Goal: Task Accomplishment & Management: Manage account settings

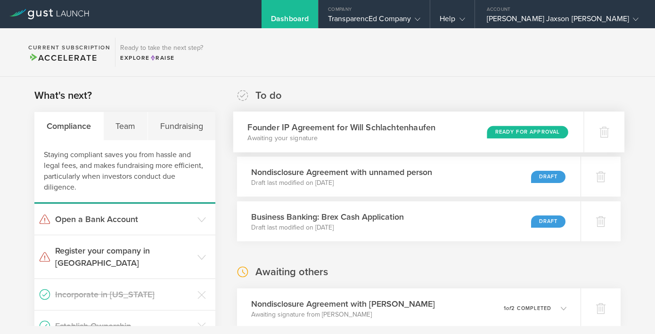
click at [502, 133] on div "Ready for Approval" at bounding box center [527, 132] width 81 height 13
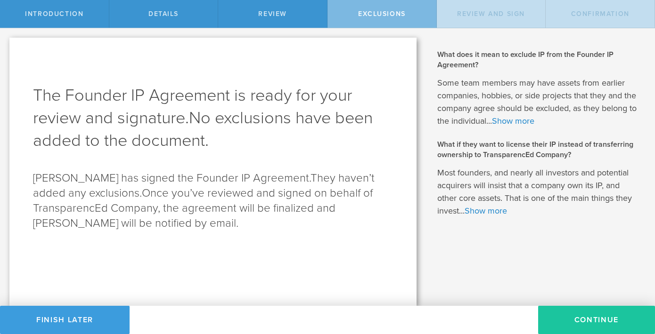
click at [586, 313] on button "Continue" at bounding box center [596, 320] width 117 height 28
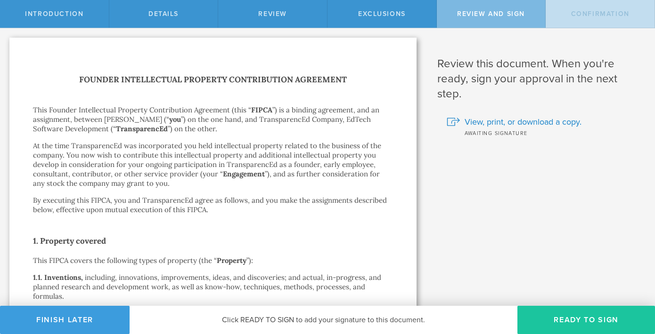
click at [602, 319] on button "Ready to Sign" at bounding box center [586, 320] width 138 height 28
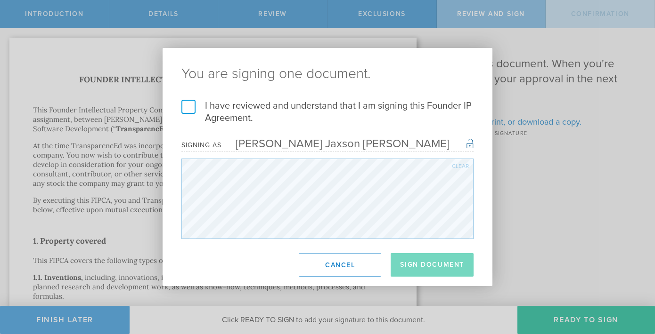
click at [196, 112] on label "I have reviewed and understand that I am signing this Founder IP Agreement." at bounding box center [327, 112] width 292 height 24
click at [0, 0] on input "I have reviewed and understand that I am signing this Founder IP Agreement." at bounding box center [0, 0] width 0 height 0
click at [180, 105] on div "I have reviewed and understand that I am signing this Founder IP Agreement. I u…" at bounding box center [328, 169] width 330 height 139
click at [447, 261] on button "Sign Document" at bounding box center [432, 265] width 83 height 24
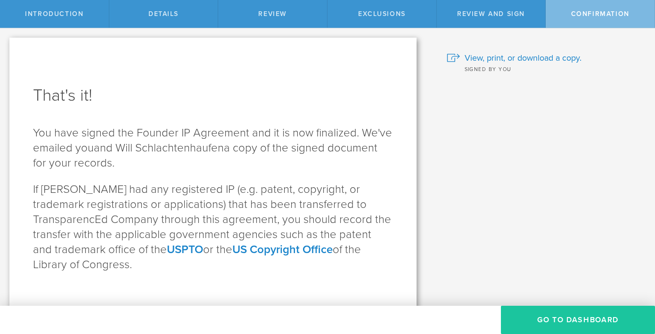
click at [602, 318] on button "Go To Dashboard" at bounding box center [578, 320] width 154 height 28
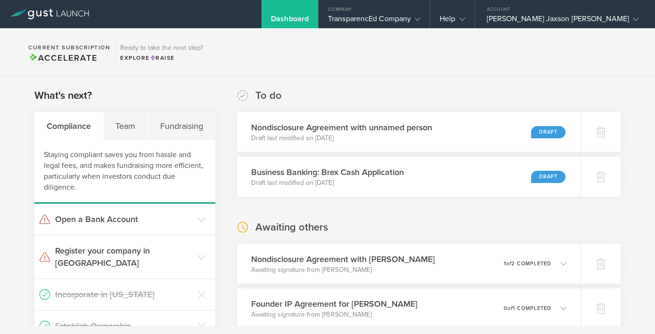
scroll to position [0, 0]
click at [442, 136] on div "Nondisclosure Agreement with unnamed person Draft last modified on Sep 21, 2025…" at bounding box center [408, 131] width 350 height 41
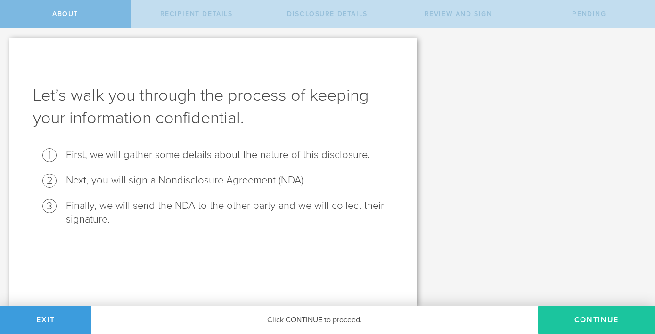
click at [565, 312] on button "Continue" at bounding box center [596, 320] width 117 height 28
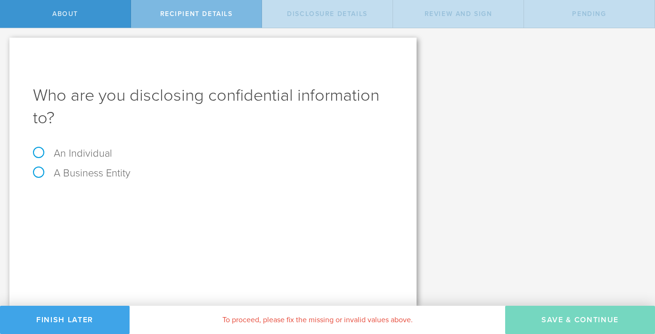
click at [58, 316] on button "Finish Later" at bounding box center [65, 320] width 130 height 28
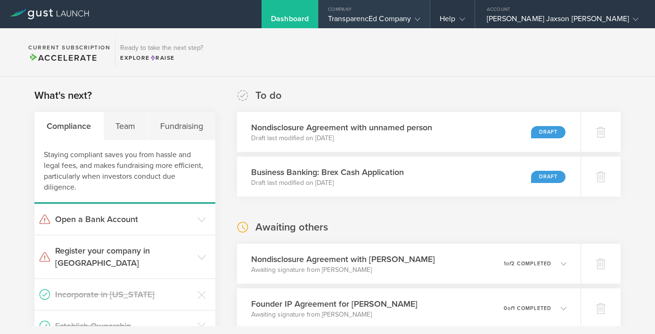
click at [420, 17] on div "TransparencEd Company" at bounding box center [374, 21] width 92 height 14
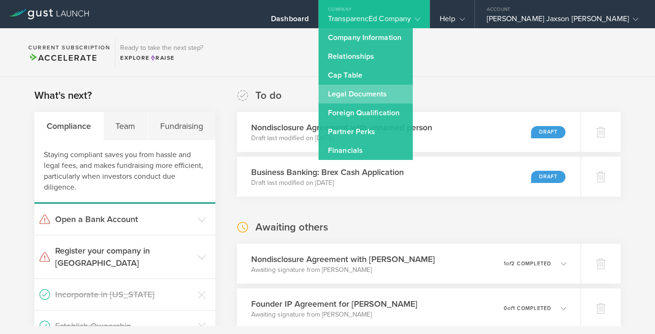
click at [413, 95] on link "Legal Documents" at bounding box center [365, 94] width 94 height 19
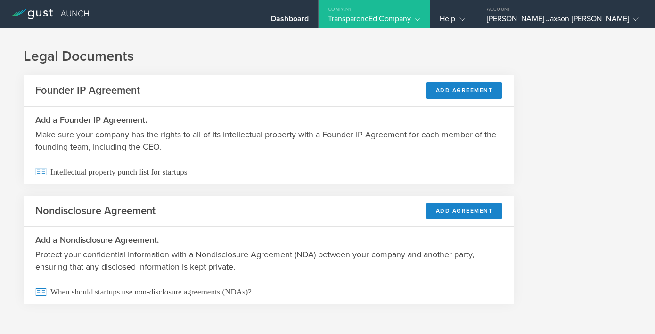
click at [430, 8] on div "Company" at bounding box center [373, 7] width 111 height 14
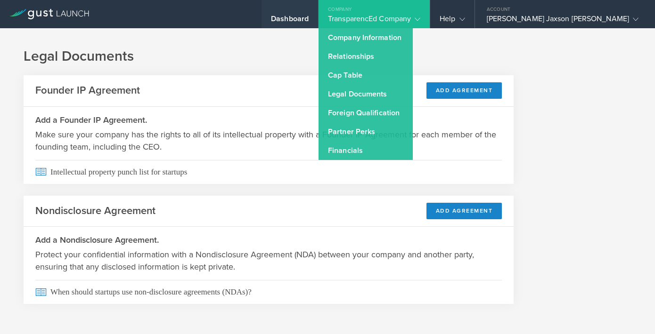
click at [309, 16] on div "Dashboard" at bounding box center [290, 21] width 38 height 14
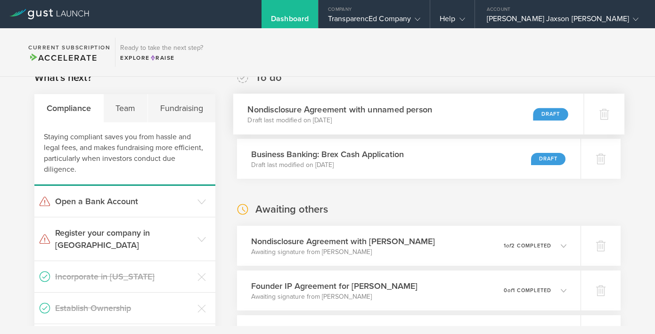
scroll to position [21, 0]
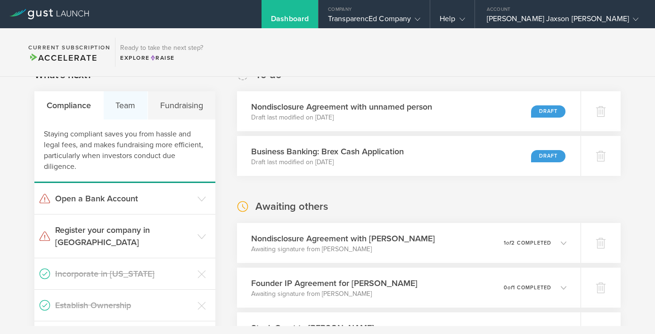
click at [112, 95] on div "Team" at bounding box center [126, 105] width 45 height 28
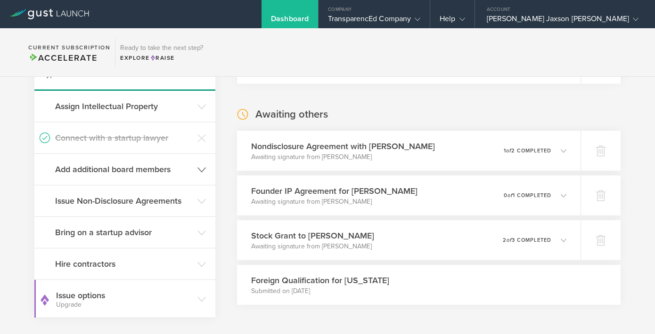
scroll to position [121, 0]
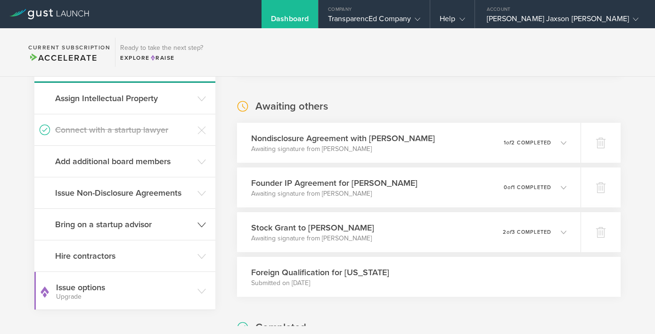
click at [168, 221] on h3 "Bring on a startup advisor" at bounding box center [124, 225] width 138 height 12
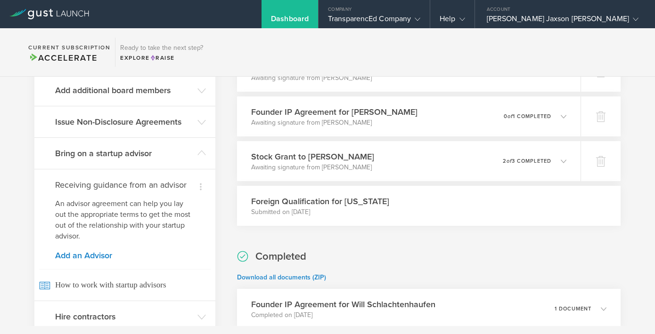
scroll to position [191, 0]
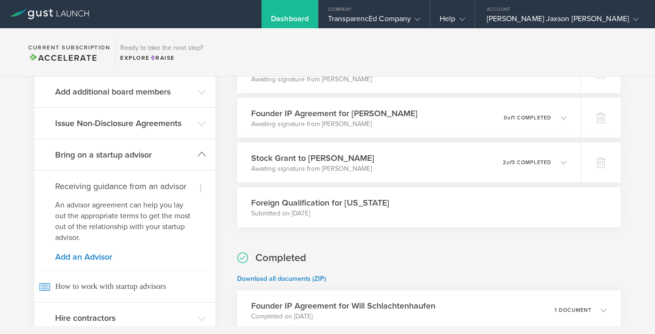
click at [177, 158] on h3 "Bring on a startup advisor" at bounding box center [124, 155] width 138 height 12
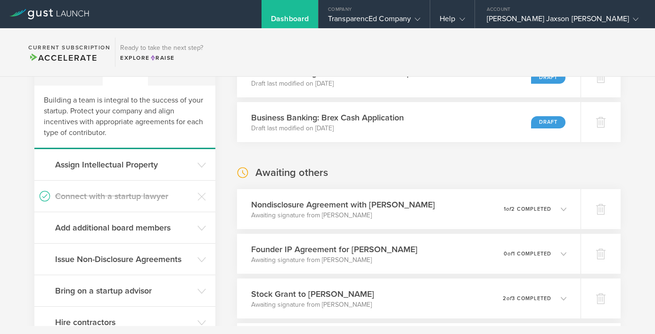
scroll to position [0, 0]
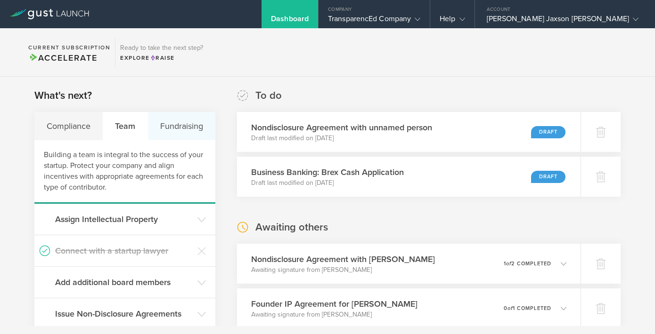
click at [190, 131] on div "Fundraising" at bounding box center [181, 126] width 67 height 28
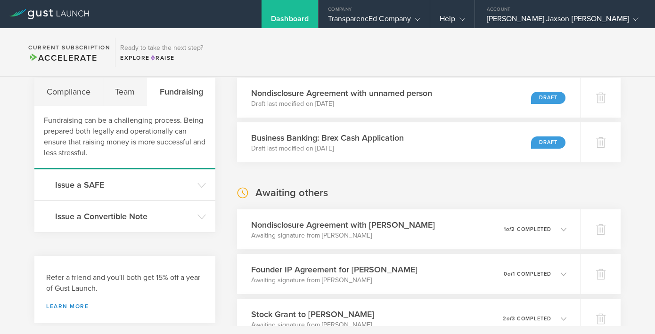
scroll to position [35, 0]
click at [81, 92] on div "Compliance" at bounding box center [68, 91] width 69 height 28
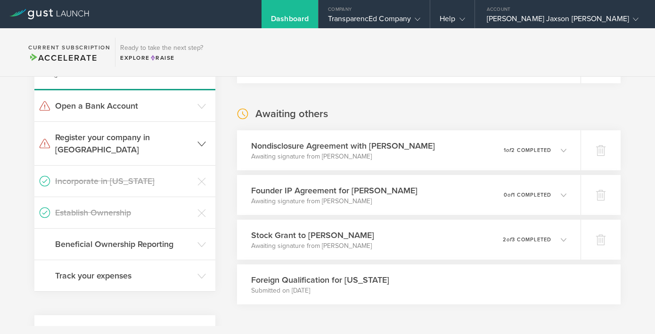
scroll to position [117, 0]
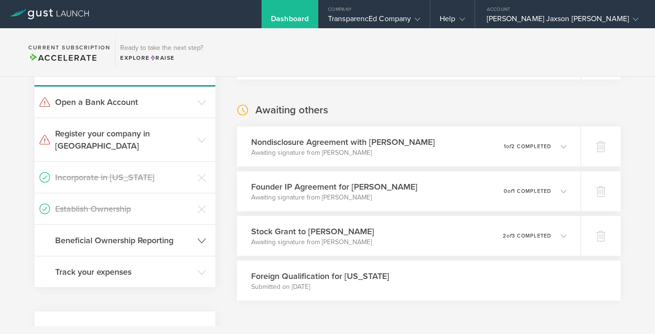
click at [176, 235] on h3 "Beneficial Ownership Reporting" at bounding box center [124, 241] width 138 height 12
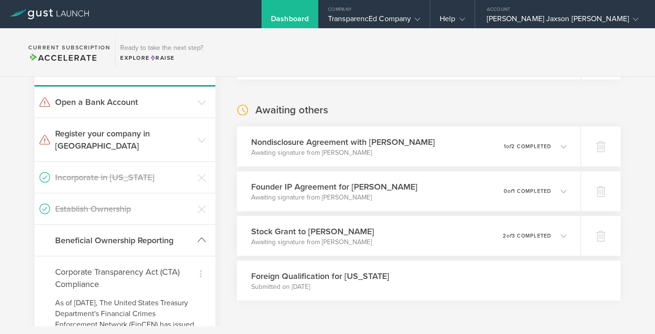
scroll to position [183, 0]
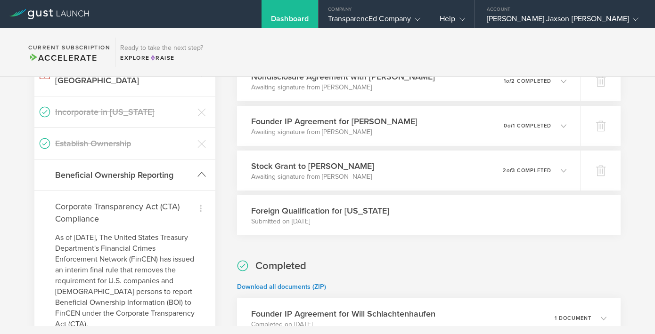
click at [175, 169] on h3 "Beneficial Ownership Reporting" at bounding box center [124, 175] width 138 height 12
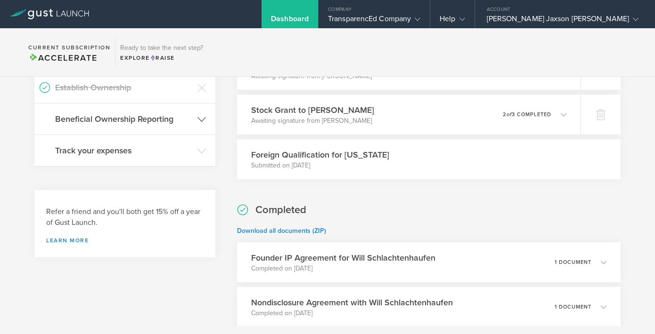
scroll to position [243, 0]
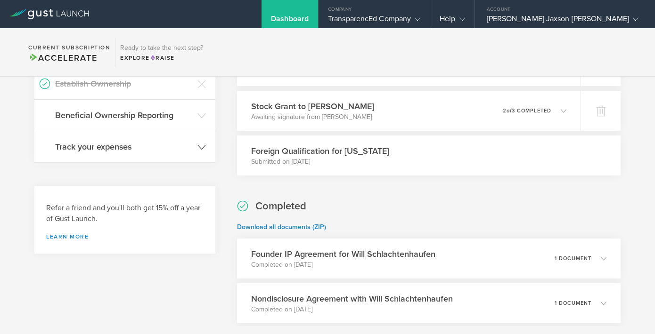
click at [179, 143] on header "Track your expenses" at bounding box center [124, 146] width 181 height 31
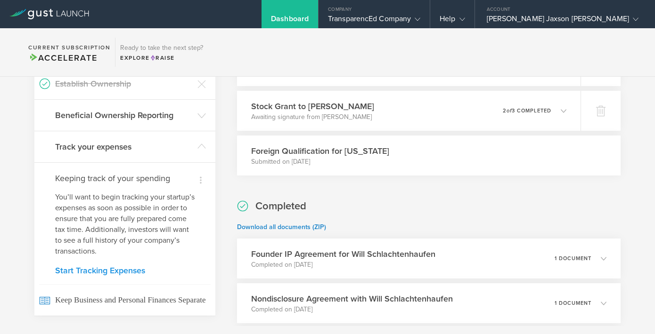
click at [120, 267] on link "Start Tracking Expenses" at bounding box center [124, 271] width 139 height 8
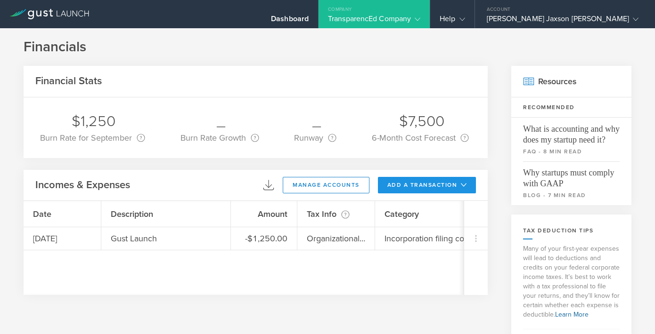
click at [424, 189] on button "add a transaction" at bounding box center [427, 185] width 98 height 16
click at [446, 209] on li "Add Expense" at bounding box center [444, 206] width 55 height 18
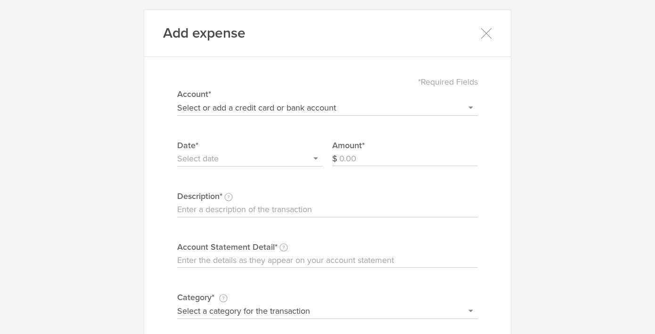
click at [332, 108] on select "Select or add a credit card or bank account Visa - 4079 + Add a new account" at bounding box center [327, 107] width 301 height 15
select select "68cc8b2f3413e000028fc440"
click at [177, 100] on select "Select or add a credit card or bank account Visa - 4079 + Add a new account" at bounding box center [327, 107] width 301 height 15
click at [261, 161] on input "text" at bounding box center [250, 159] width 146 height 15
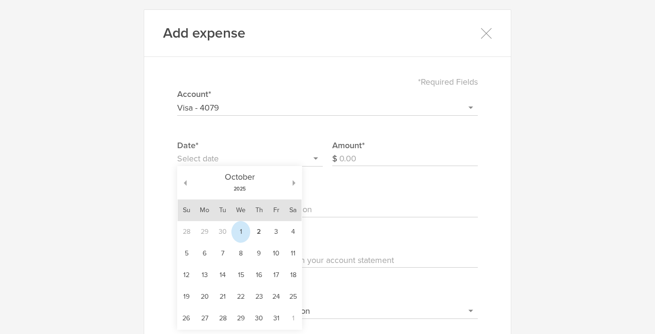
click at [245, 230] on td "1" at bounding box center [240, 232] width 19 height 22
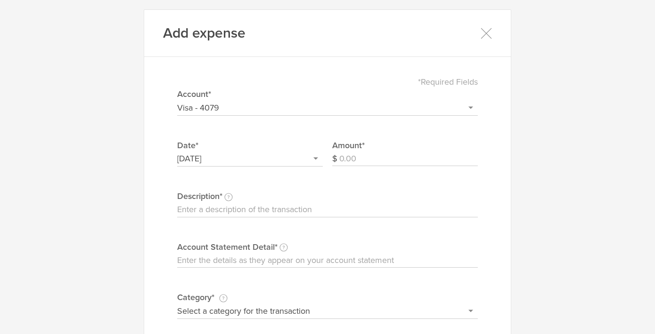
click at [373, 160] on input "Amount" at bounding box center [408, 159] width 138 height 15
click at [291, 108] on select "Select or add a credit card or bank account Visa - 4079 + Add a new account" at bounding box center [327, 107] width 301 height 15
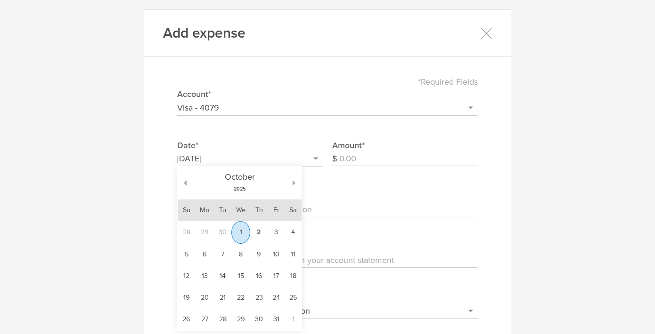
click at [287, 161] on input "[DATE]" at bounding box center [250, 159] width 146 height 15
click at [185, 183] on button "button" at bounding box center [182, 183] width 9 height 6
click at [293, 318] on td "30" at bounding box center [292, 319] width 17 height 22
type input "[DATE]"
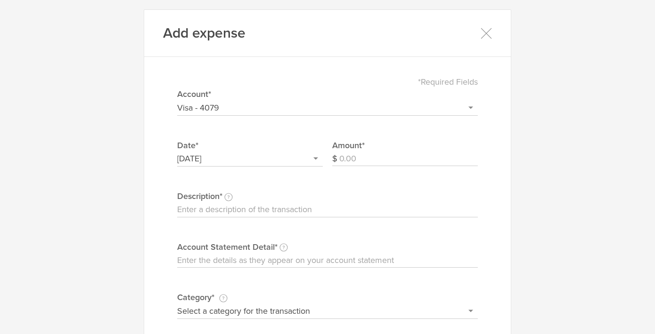
click at [345, 157] on input "Amount" at bounding box center [408, 159] width 138 height 15
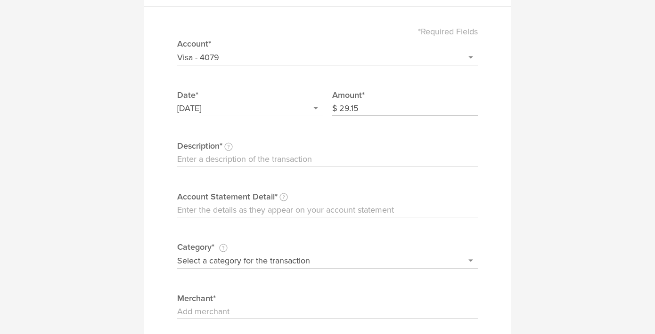
scroll to position [53, 0]
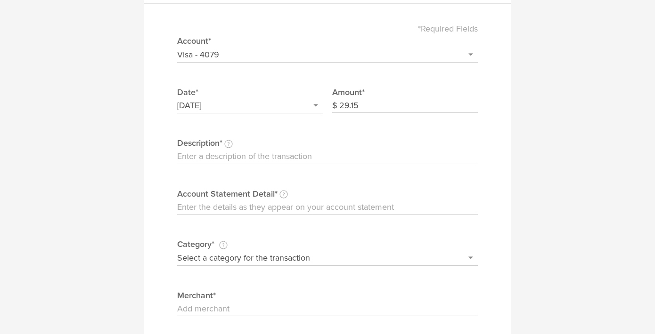
type input "29.15"
click at [334, 156] on input "Description This description is for your own reference." at bounding box center [327, 156] width 301 height 15
click at [207, 154] on input "Google domain" at bounding box center [327, 156] width 301 height 15
drag, startPoint x: 288, startPoint y: 157, endPoint x: 162, endPoint y: 157, distance: 126.3
click at [162, 157] on div "*Required Fields Select or add a credit card or bank account Visa - 4079 + Add …" at bounding box center [327, 207] width 338 height 388
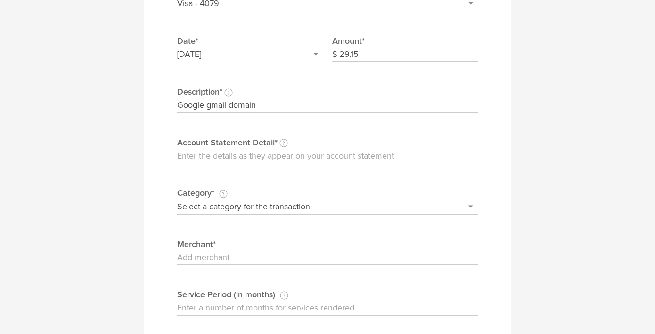
scroll to position [119, 0]
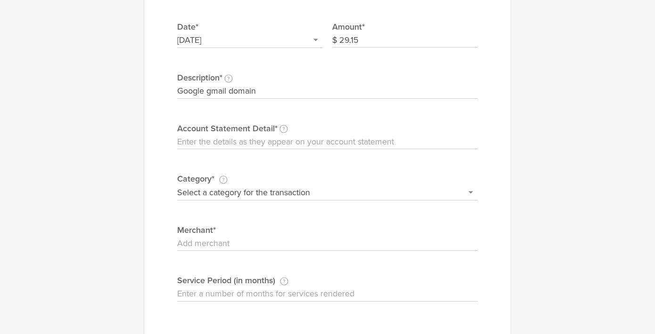
type input "Google gmail domain"
click at [269, 147] on input "Account Statement Detail Write the full description as it appears on your bank …" at bounding box center [327, 142] width 301 height 15
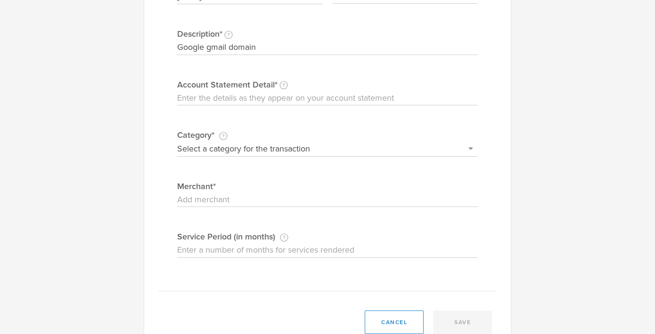
click at [321, 146] on select "Select a category for the transaction Manufacturing equipment Product/service m…" at bounding box center [327, 148] width 301 height 15
click at [387, 147] on select "Select a category for the transaction Manufacturing equipment Product/service m…" at bounding box center [327, 148] width 301 height 15
select select "Web site design & hosting"
click at [177, 141] on select "Select a category for the transaction Manufacturing equipment Product/service m…" at bounding box center [327, 148] width 301 height 15
click at [286, 200] on input "Merchant" at bounding box center [327, 200] width 301 height 15
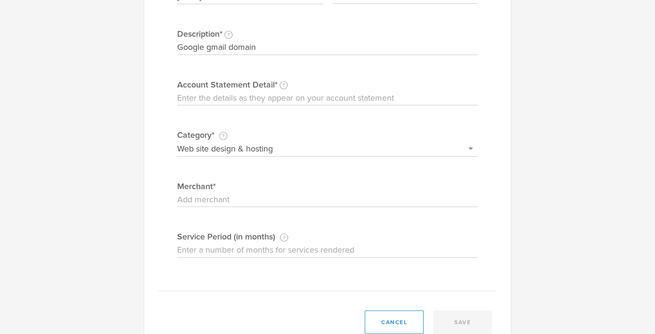
scroll to position [191, 0]
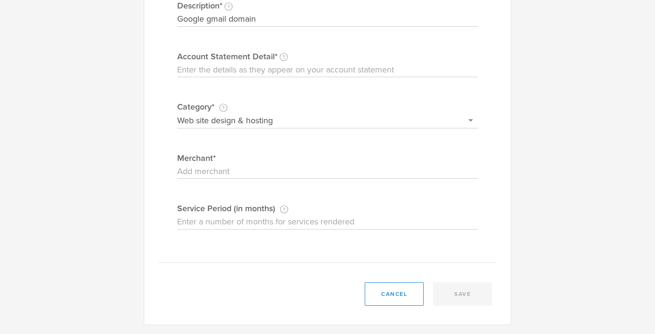
click at [328, 219] on input "Service Period (in months) If this expense is a subscription or contract, enter…" at bounding box center [327, 222] width 301 height 15
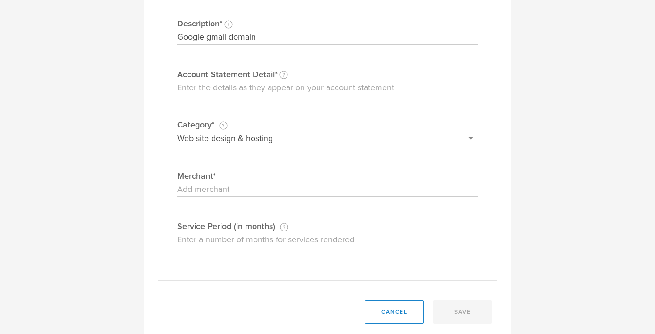
click at [348, 196] on input "Merchant" at bounding box center [327, 189] width 301 height 15
type input "[PERSON_NAME]"
click at [352, 241] on input "Service Period (in months) If this expense is a subscription or contract, enter…" at bounding box center [327, 240] width 301 height 15
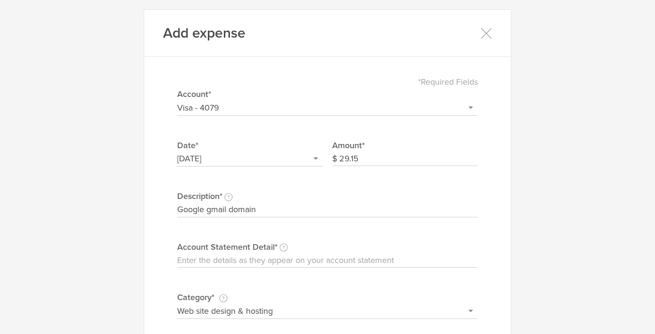
scroll to position [191, 0]
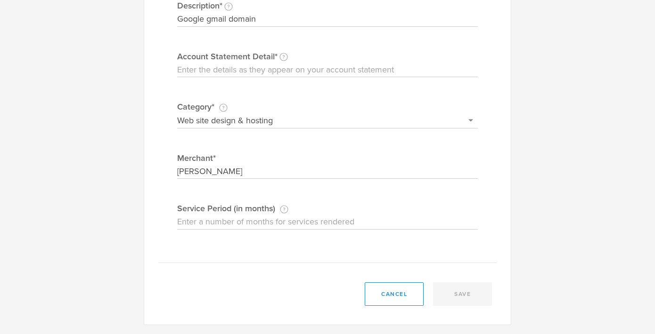
click at [464, 305] on div "cancel save" at bounding box center [327, 299] width 367 height 52
click at [467, 297] on div "cancel save" at bounding box center [327, 299] width 367 height 52
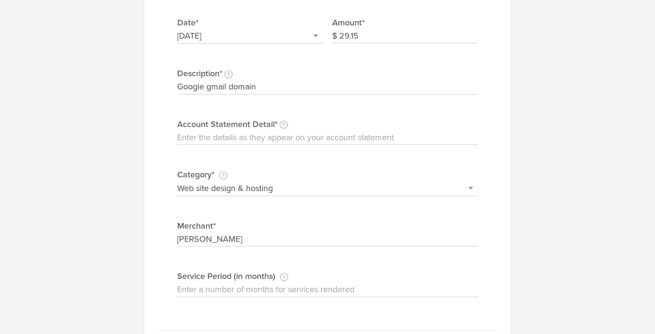
scroll to position [122, 0]
click at [399, 138] on input "Account Statement Detail Write the full description as it appears on your bank …" at bounding box center [327, 138] width 301 height 15
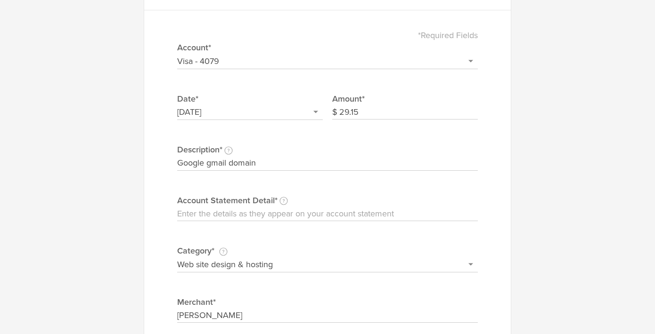
scroll to position [5, 0]
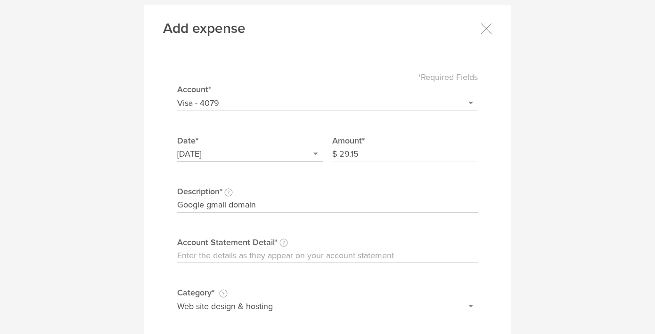
click at [316, 102] on select "Select or add a credit card or bank account Visa - 4079 + Add a new account" at bounding box center [327, 103] width 301 height 15
click at [293, 154] on input "[DATE]" at bounding box center [250, 154] width 146 height 15
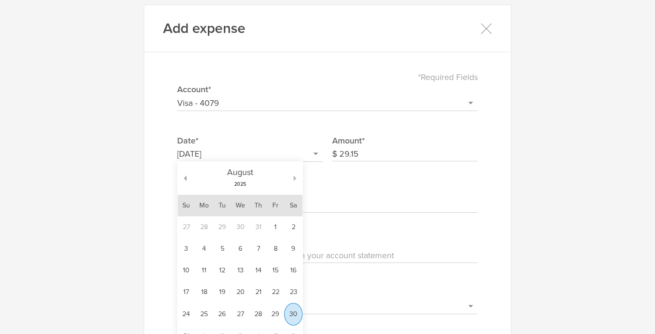
click at [294, 179] on button "button" at bounding box center [297, 179] width 9 height 6
click at [243, 226] on td "1" at bounding box center [240, 228] width 19 height 22
type input "[DATE]"
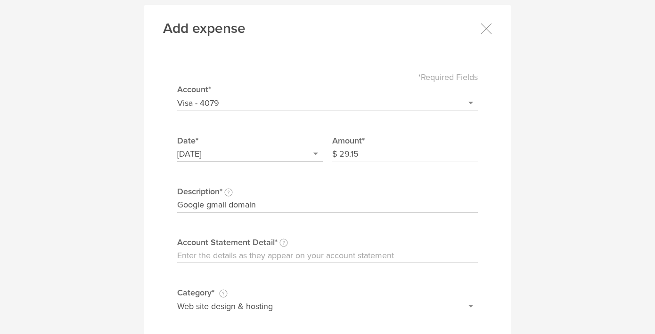
click at [349, 158] on input "29.15" at bounding box center [408, 154] width 138 height 15
click at [348, 158] on input "29.15" at bounding box center [408, 154] width 138 height 15
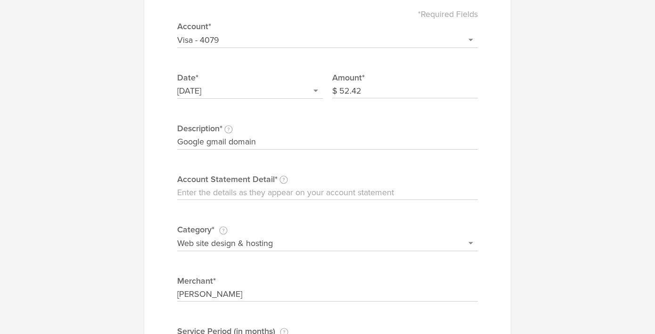
type input "52.42"
click at [326, 189] on input "Account Statement Detail Write the full description as it appears on your bank …" at bounding box center [327, 193] width 301 height 15
click at [220, 194] on input "GOOGLE*GSUITE_trans" at bounding box center [327, 193] width 301 height 15
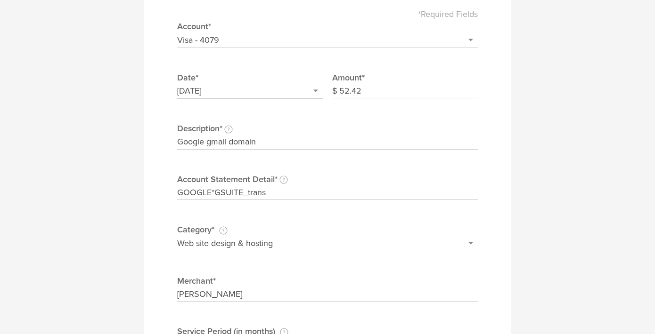
scroll to position [191, 0]
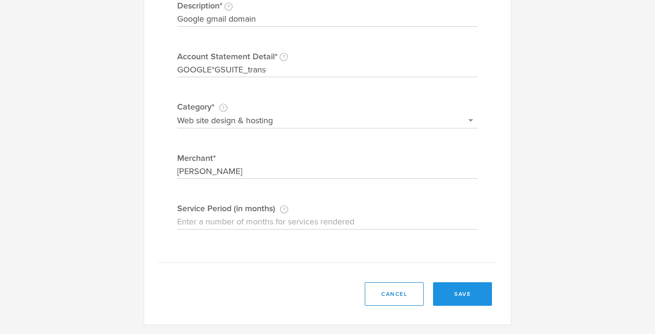
type input "GOOGLE*GSUITE_trans"
click at [466, 291] on button "save" at bounding box center [462, 295] width 59 height 24
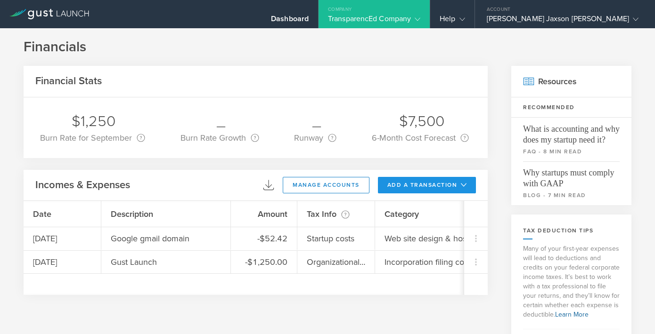
click at [421, 189] on button "add a transaction" at bounding box center [427, 185] width 98 height 16
click at [430, 205] on li "Add Expense" at bounding box center [444, 206] width 55 height 18
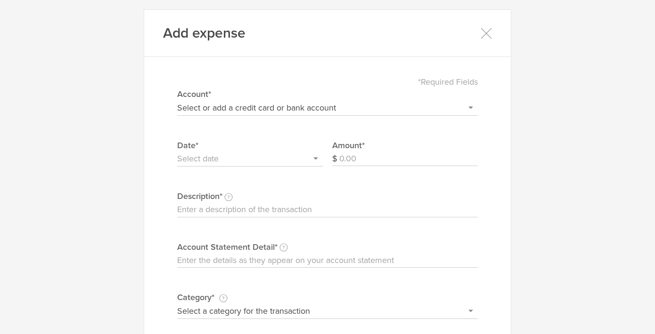
click at [294, 113] on select "Select or add a credit card or bank account Visa - 4079 + Add a new account" at bounding box center [327, 107] width 301 height 15
select select "68cc8b2f3413e000028fc440"
click at [177, 100] on select "Select or add a credit card or bank account Visa - 4079 + Add a new account" at bounding box center [327, 107] width 301 height 15
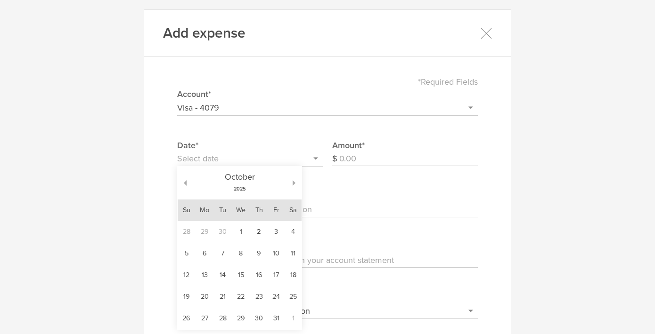
click at [261, 163] on input "text" at bounding box center [250, 159] width 146 height 15
click at [184, 182] on button "button" at bounding box center [182, 183] width 9 height 6
click at [260, 274] on td "18" at bounding box center [258, 276] width 17 height 22
type input "[DATE]"
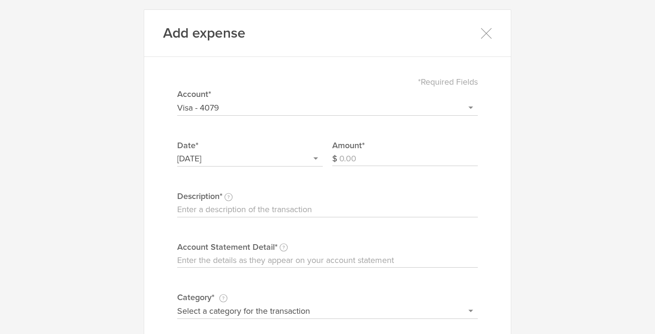
click at [385, 156] on input "Amount" at bounding box center [408, 159] width 138 height 15
type input "259"
click at [334, 211] on input "Description This description is for your own reference." at bounding box center [327, 210] width 301 height 15
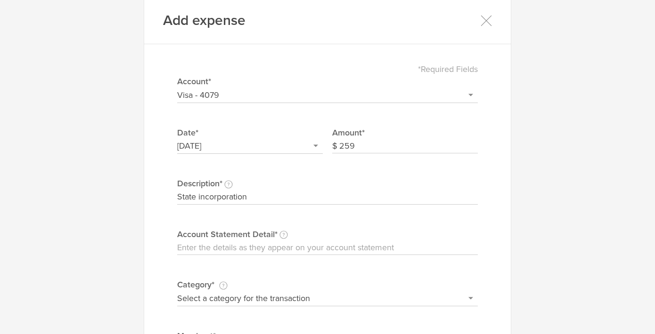
type input "State incorporation"
click at [301, 245] on input "Account Statement Detail Write the full description as it appears on your bank …" at bounding box center [327, 248] width 301 height 15
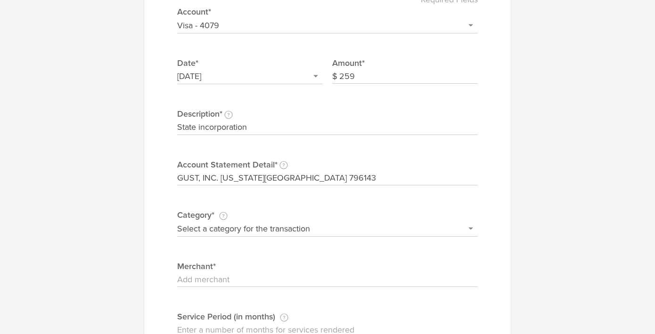
scroll to position [90, 0]
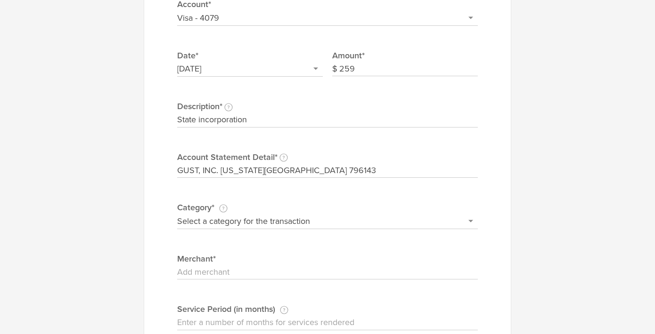
type input "GUST, INC. [US_STATE][GEOGRAPHIC_DATA] 796143"
click at [393, 215] on select "Select a category for the transaction Manufacturing equipment Product/service m…" at bounding box center [327, 221] width 301 height 15
select select "Incorporation filing costs"
click at [177, 214] on select "Select a category for the transaction Manufacturing equipment Product/service m…" at bounding box center [327, 221] width 301 height 15
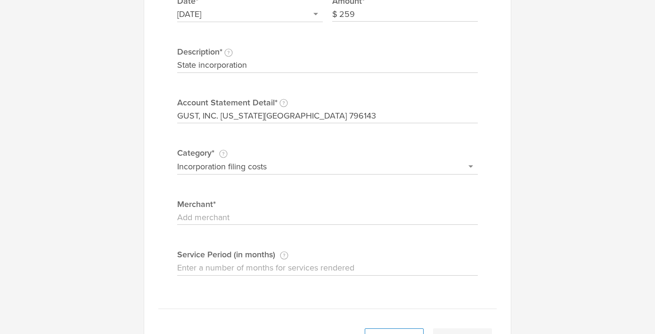
scroll to position [157, 0]
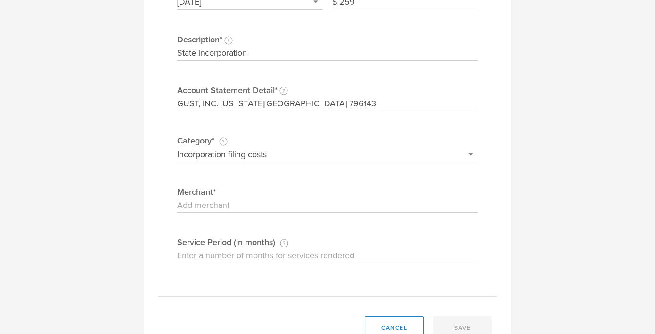
click at [308, 211] on input "Merchant" at bounding box center [327, 205] width 301 height 15
type input "E"
type input "[PERSON_NAME]"
click at [477, 322] on button "save" at bounding box center [462, 329] width 59 height 24
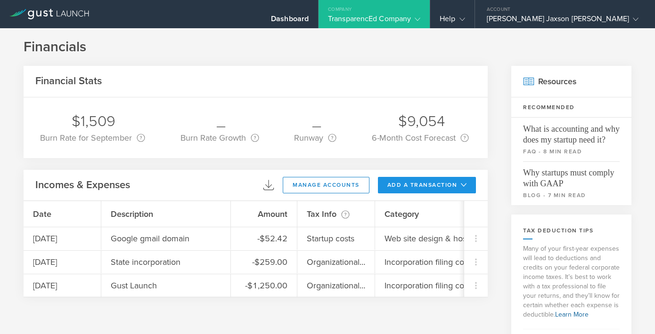
click at [425, 182] on button "add a transaction" at bounding box center [427, 185] width 98 height 16
click at [440, 228] on li "Add Income" at bounding box center [444, 225] width 55 height 18
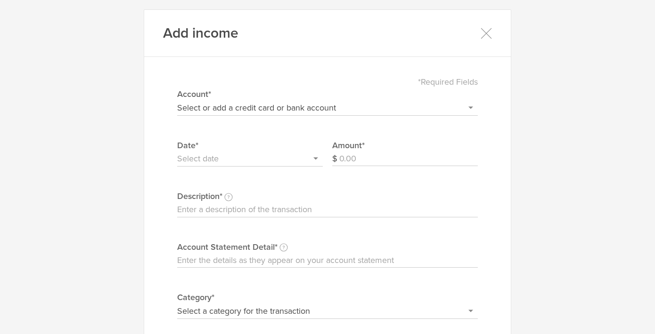
click at [385, 106] on select "Select or add a credit card or bank account Visa - 4079 + Add a new account" at bounding box center [327, 107] width 301 height 15
select select "68cc8b2f3413e000028fc440"
click at [177, 100] on select "Select or add a credit card or bank account Visa - 4079 + Add a new account" at bounding box center [327, 107] width 301 height 15
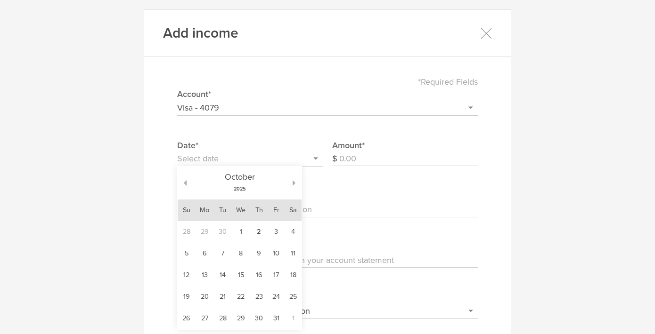
click at [271, 158] on input "text" at bounding box center [250, 159] width 146 height 15
click at [259, 234] on td "2" at bounding box center [258, 232] width 17 height 22
type input "[DATE]"
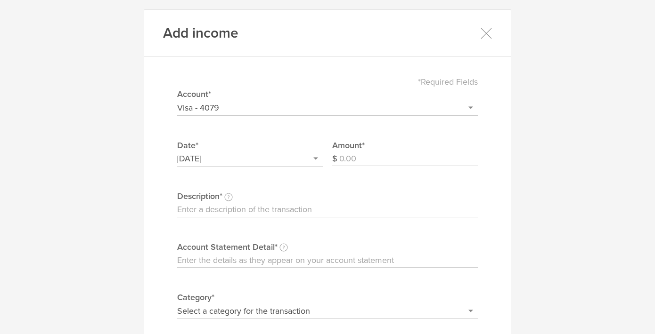
click at [393, 161] on input "Amount" at bounding box center [408, 159] width 138 height 15
type input "1000"
click at [293, 216] on input "Description This description is for your own reference." at bounding box center [327, 210] width 301 height 15
type input "Deposit"
click at [323, 260] on input "Account Statement Detail Write the full description as it appears on your bank …" at bounding box center [327, 260] width 301 height 15
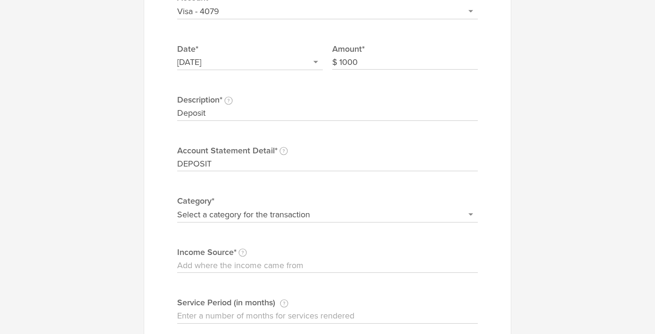
scroll to position [108, 0]
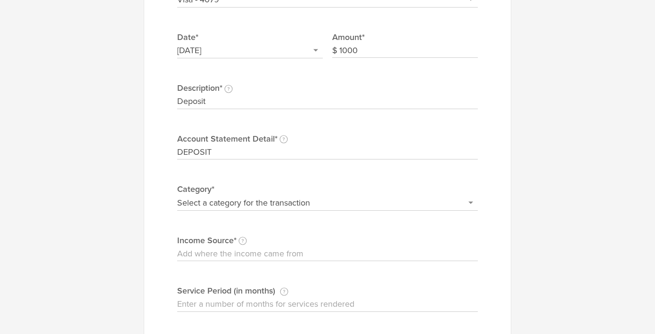
type input "DEPOSIT"
click at [358, 98] on input "Deposit" at bounding box center [327, 101] width 301 height 15
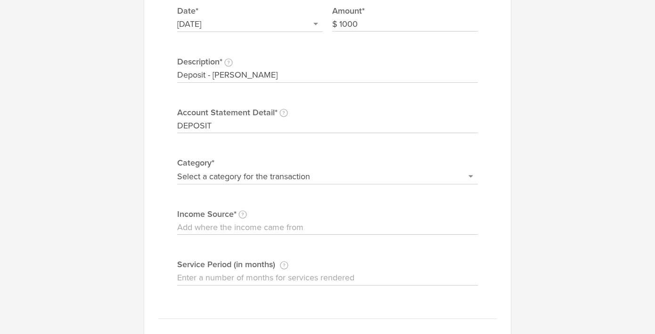
type input "Deposit - [PERSON_NAME]"
click at [329, 180] on select "Select a category for the transaction Founder investment Revenue/sales Refund A…" at bounding box center [327, 176] width 301 height 15
select select "Founder investment"
click at [177, 169] on select "Select a category for the transaction Founder investment Revenue/sales Refund A…" at bounding box center [327, 176] width 301 height 15
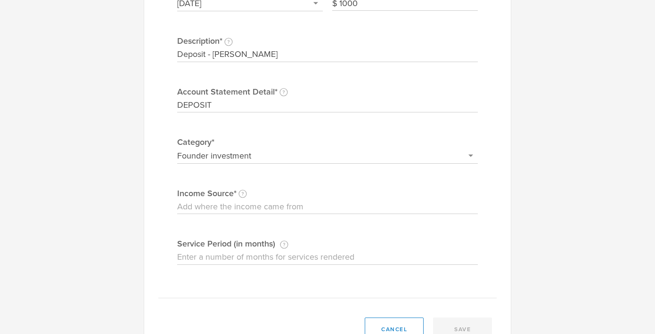
scroll to position [157, 0]
click at [312, 202] on input "Income Source Identify the customer, co-founder, investor, or other source that…" at bounding box center [327, 205] width 301 height 15
type input "[PERSON_NAME]"
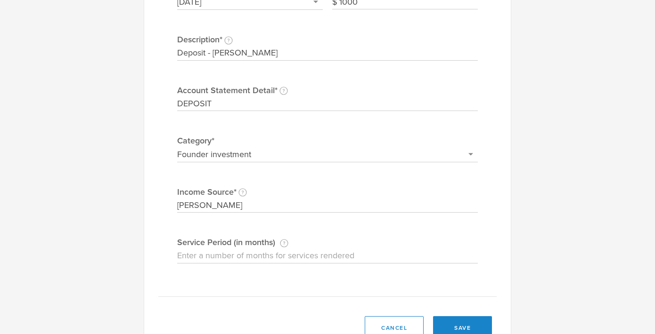
scroll to position [179, 0]
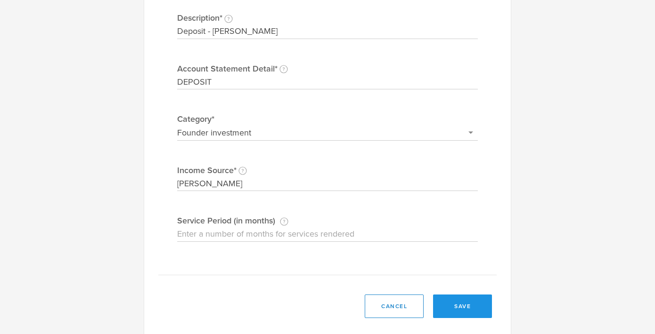
click at [471, 308] on button "save" at bounding box center [462, 307] width 59 height 24
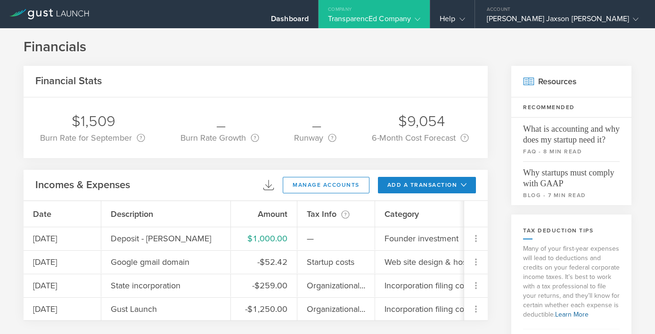
scroll to position [27, 0]
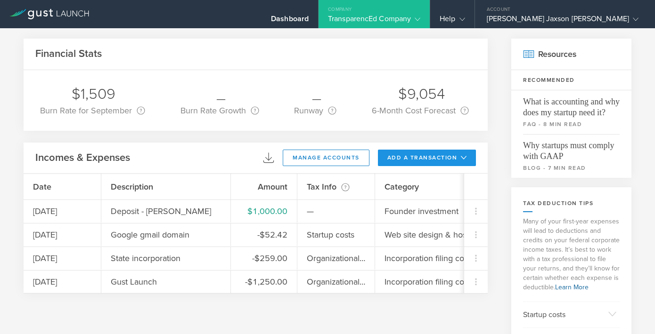
click at [453, 155] on button "add a transaction" at bounding box center [427, 158] width 98 height 16
click at [440, 201] on li "Add Income" at bounding box center [444, 197] width 55 height 18
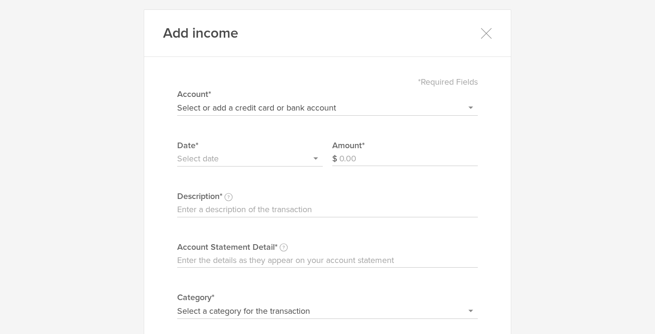
click at [292, 105] on select "Select or add a credit card or bank account Visa - 4079 + Add a new account" at bounding box center [327, 107] width 301 height 15
select select "68cc8b2f3413e000028fc440"
click at [177, 100] on select "Select or add a credit card or bank account Visa - 4079 + Add a new account" at bounding box center [327, 107] width 301 height 15
click at [285, 161] on input "text" at bounding box center [250, 159] width 146 height 15
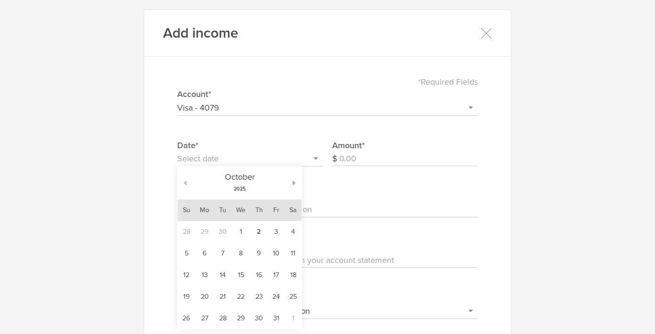
click at [182, 182] on button "button" at bounding box center [182, 183] width 9 height 6
click at [208, 276] on td "15" at bounding box center [204, 276] width 19 height 22
type input "[DATE]"
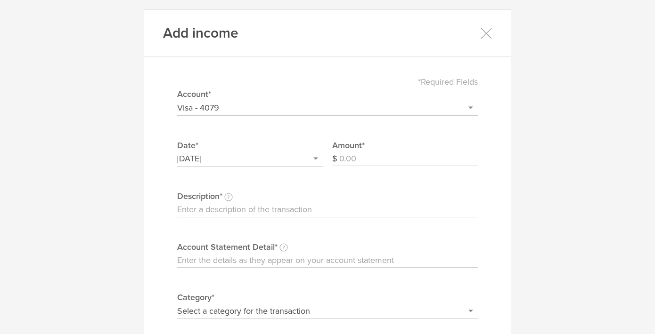
click at [358, 165] on input "Amount" at bounding box center [408, 159] width 138 height 15
type input "985"
click at [345, 213] on input "Description This description is for your own reference." at bounding box center [327, 210] width 301 height 15
type input "Deposit - WILL SCHLAUCHTENHAUFEN"
click at [331, 258] on input "Account Statement Detail Write the full description as it appears on your bank …" at bounding box center [327, 260] width 301 height 15
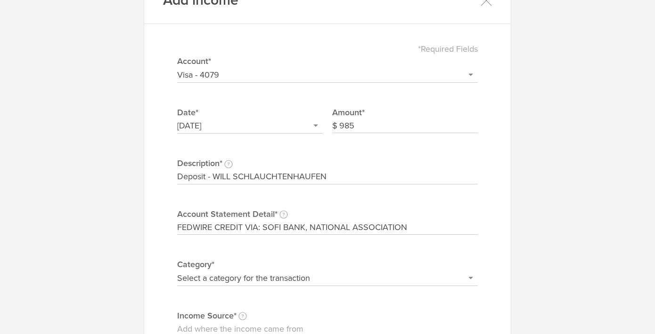
scroll to position [89, 0]
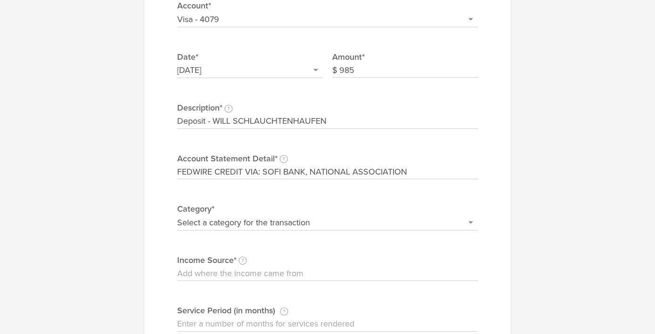
type input "FEDWIRE CREDIT VIA: SOFI BANK, NATIONAL ASSOCIATION"
click at [370, 228] on select "Select a category for the transaction Founder investment Revenue/sales Refund A…" at bounding box center [327, 222] width 301 height 15
select select "Founder investment"
click at [177, 215] on select "Select a category for the transaction Founder investment Revenue/sales Refund A…" at bounding box center [327, 222] width 301 height 15
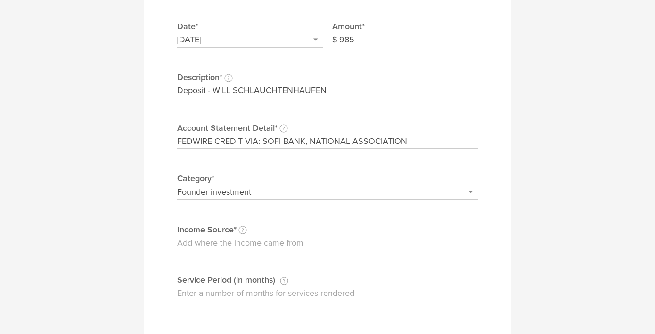
scroll to position [124, 0]
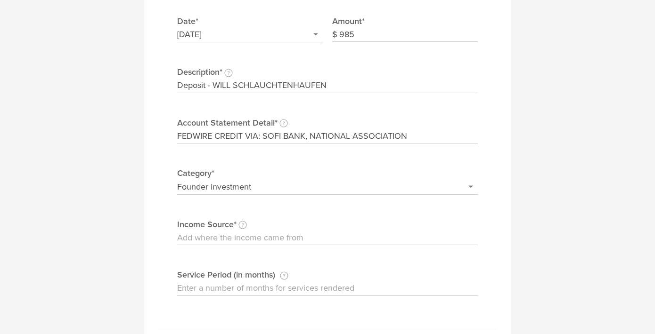
click at [343, 235] on input "Income Source Identify the customer, co-founder, investor, or other source that…" at bounding box center [327, 238] width 301 height 15
click at [215, 240] on input "Will Schlauchtenhaufen" at bounding box center [327, 238] width 301 height 15
type input "Will Schlachtenhaufen"
click at [265, 87] on input "Deposit - WILL SCHLAUCHTENHAUFEN" at bounding box center [327, 85] width 301 height 15
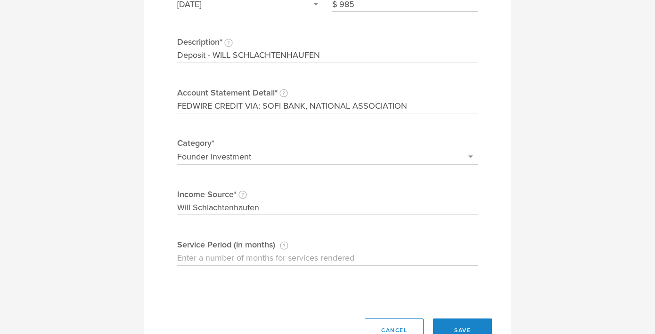
scroll to position [191, 0]
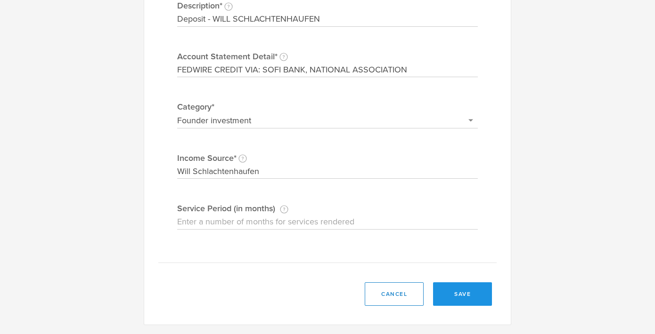
type input "Deposit - WILL SCHLACHTENHAUFEN"
click at [464, 296] on button "save" at bounding box center [462, 295] width 59 height 24
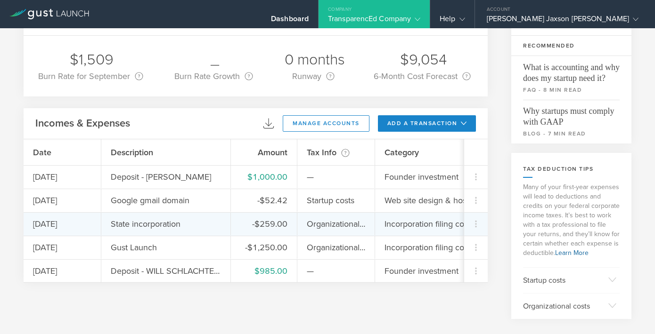
scroll to position [64, 0]
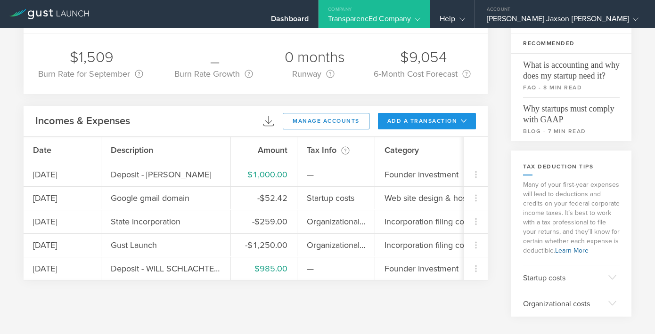
click at [410, 121] on button "add a transaction" at bounding box center [427, 121] width 98 height 16
click at [448, 161] on li "Add Income" at bounding box center [444, 161] width 55 height 18
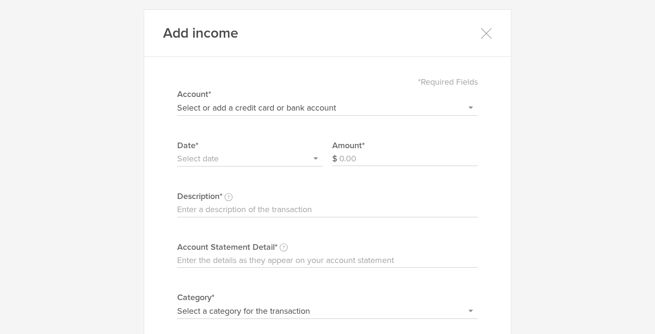
click at [286, 99] on label "Account*" at bounding box center [327, 94] width 301 height 12
click at [286, 100] on select "Select or add a credit card or bank account Visa - 4079 + Add a new account" at bounding box center [327, 107] width 301 height 15
click at [288, 106] on select "Select or add a credit card or bank account Visa - 4079 + Add a new account" at bounding box center [327, 107] width 301 height 15
select select "68cc8b2f3413e000028fc440"
click at [177, 100] on select "Select or add a credit card or bank account Visa - 4079 + Add a new account" at bounding box center [327, 107] width 301 height 15
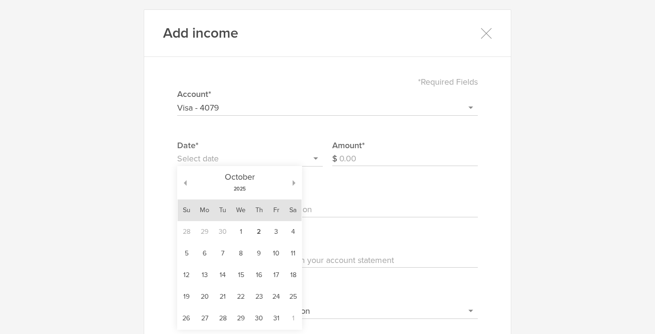
click at [258, 161] on input "text" at bounding box center [250, 159] width 146 height 15
click at [185, 179] on div "[DATE]" at bounding box center [240, 183] width 124 height 33
click at [187, 182] on div "[DATE]" at bounding box center [240, 183] width 106 height 33
click at [245, 109] on select "Select or add a credit card or bank account Visa - 4079 + Add a new account" at bounding box center [327, 107] width 301 height 15
click at [184, 183] on button "button" at bounding box center [182, 183] width 9 height 6
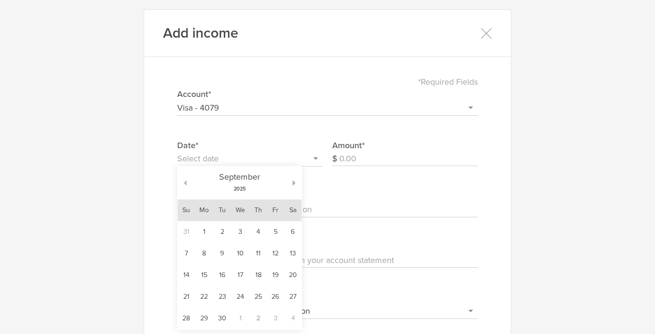
click at [185, 183] on button "button" at bounding box center [182, 183] width 9 height 6
click at [261, 259] on td "7" at bounding box center [258, 254] width 17 height 22
type input "[DATE]"
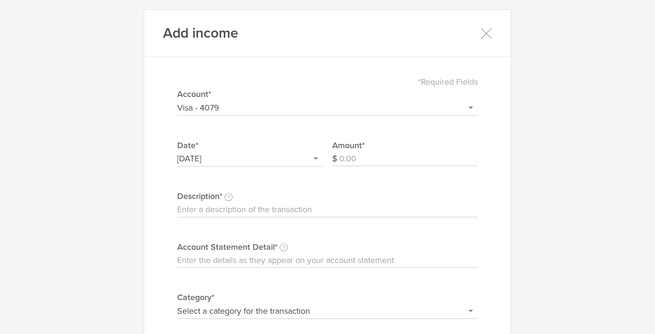
click at [371, 169] on div "Amount $" at bounding box center [405, 164] width 146 height 51
click at [377, 165] on input "Amount" at bounding box center [408, 159] width 138 height 15
type input "1000"
click at [318, 206] on input "Description This description is for your own reference." at bounding box center [327, 210] width 301 height 15
type input "Deposit - [PERSON_NAME]"
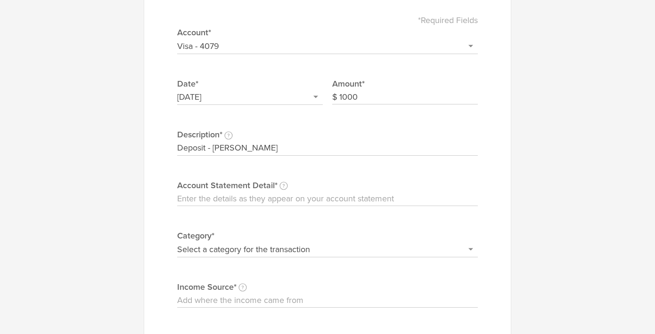
scroll to position [73, 0]
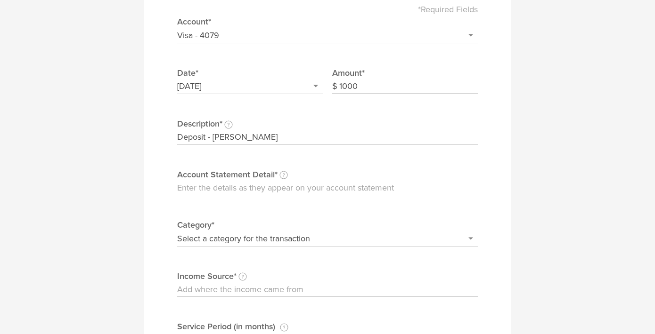
click at [335, 187] on input "Account Statement Detail Write the full description as it appears on your bank …" at bounding box center [327, 188] width 301 height 15
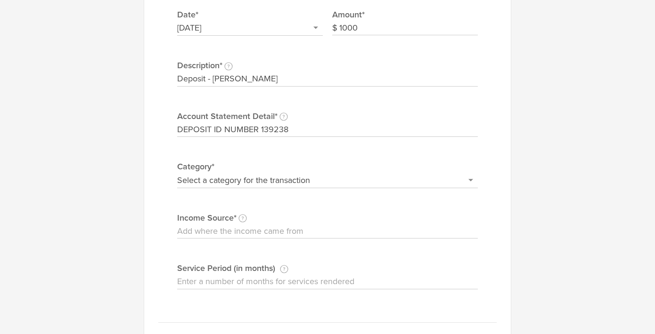
scroll to position [141, 0]
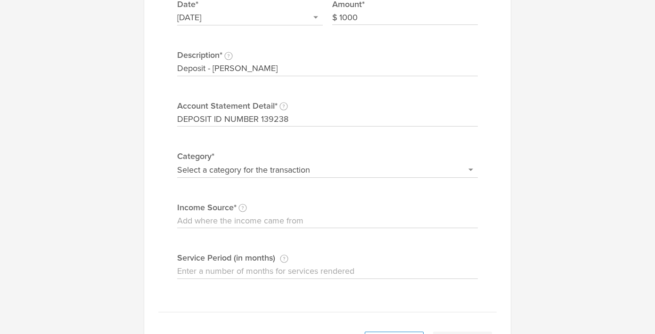
type input "DEPOSIT ID NUMBER 139238"
click at [321, 169] on select "Select a category for the transaction Founder investment Revenue/sales Refund A…" at bounding box center [327, 170] width 301 height 15
select select "Founder investment"
click at [177, 163] on select "Select a category for the transaction Founder investment Revenue/sales Refund A…" at bounding box center [327, 170] width 301 height 15
click at [280, 223] on input "Income Source Identify the customer, co-founder, investor, or other source that…" at bounding box center [327, 221] width 301 height 15
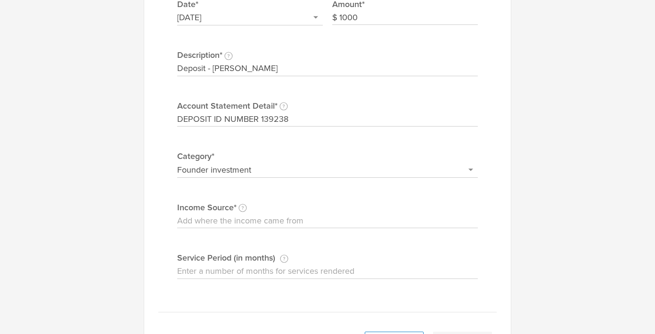
type input "[PERSON_NAME]"
click at [263, 275] on input "Service Period (in months) If you're being paid for a subscription or contract,…" at bounding box center [327, 271] width 301 height 15
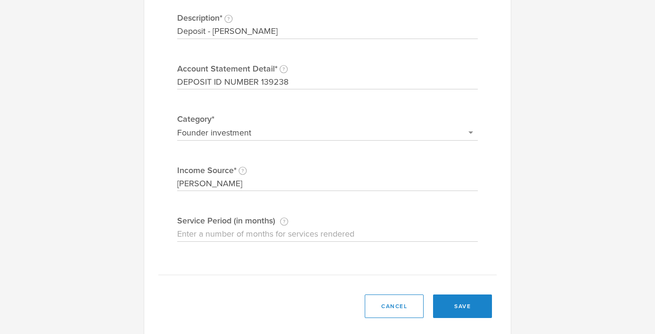
scroll to position [191, 0]
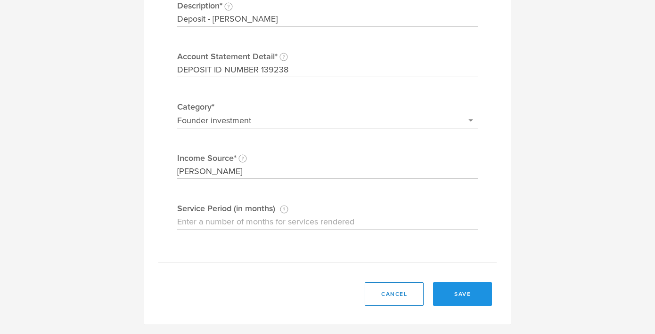
click at [480, 295] on button "save" at bounding box center [462, 295] width 59 height 24
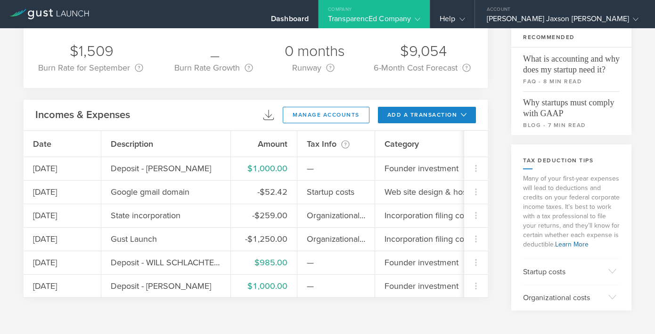
scroll to position [0, 0]
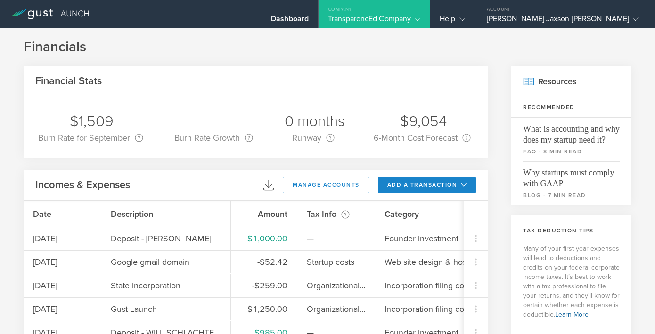
click at [420, 17] on div "TransparencEd Company" at bounding box center [374, 21] width 92 height 14
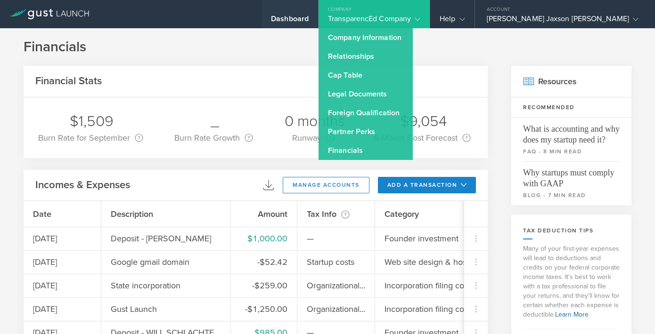
click at [318, 3] on div "Dashboard" at bounding box center [289, 14] width 57 height 28
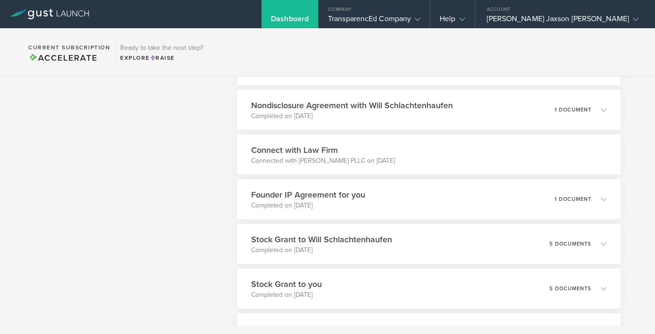
scroll to position [423, 0]
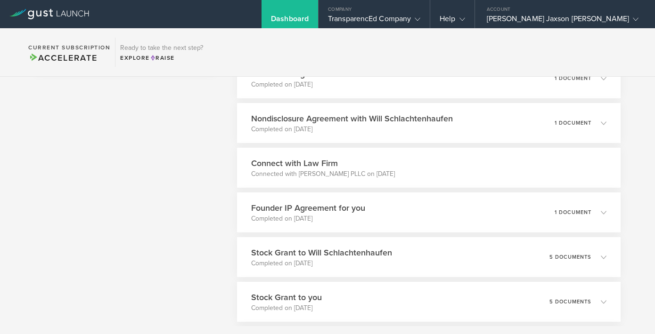
click at [403, 176] on div "Connect with Law Firm Connected with [PERSON_NAME] PLLC on [DATE]" at bounding box center [428, 168] width 383 height 40
click at [320, 167] on h3 "Connect with Law Firm" at bounding box center [323, 163] width 144 height 12
click at [327, 163] on h3 "Connect with Law Firm" at bounding box center [323, 163] width 144 height 12
